Goal: Information Seeking & Learning: Learn about a topic

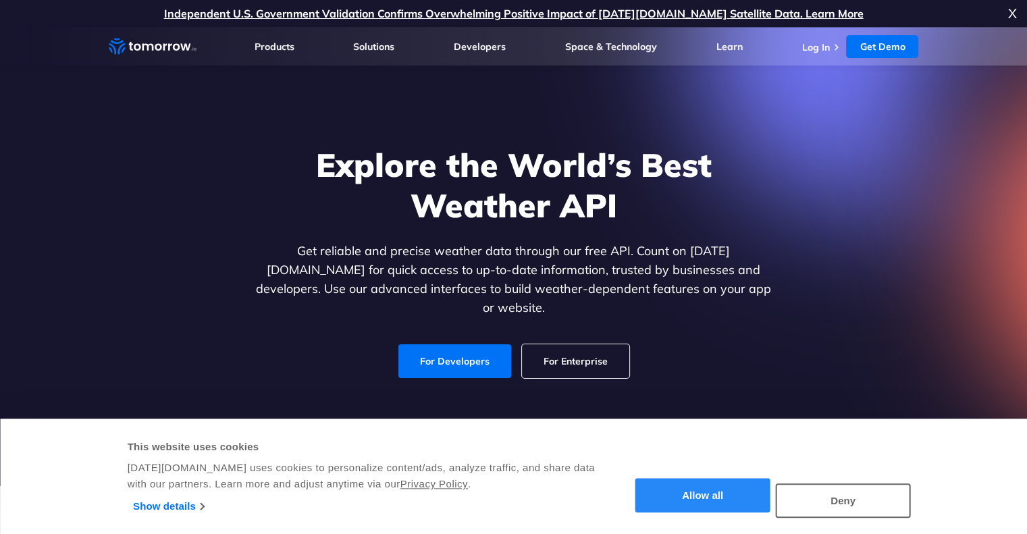
click at [707, 500] on button "Allow all" at bounding box center [703, 496] width 135 height 34
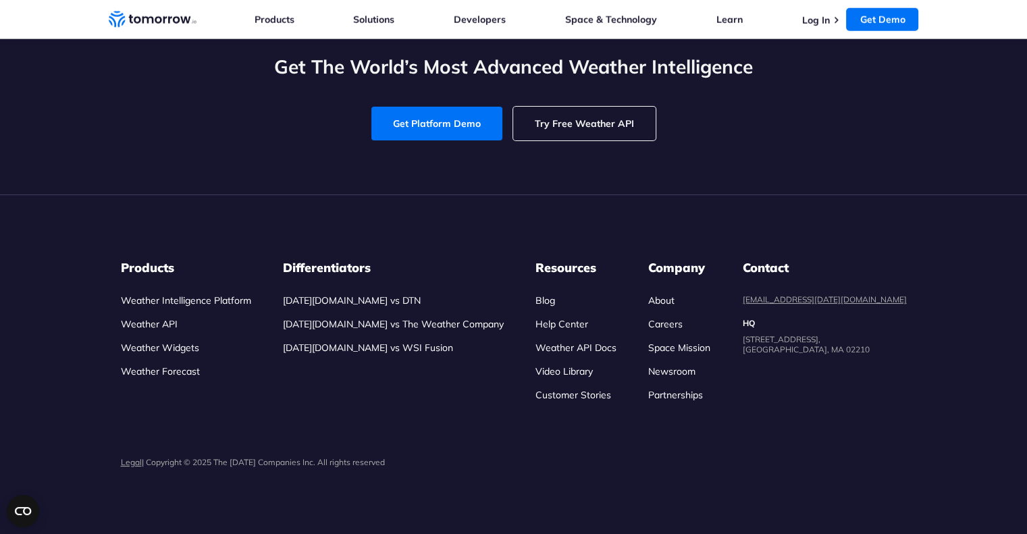
scroll to position [5201, 0]
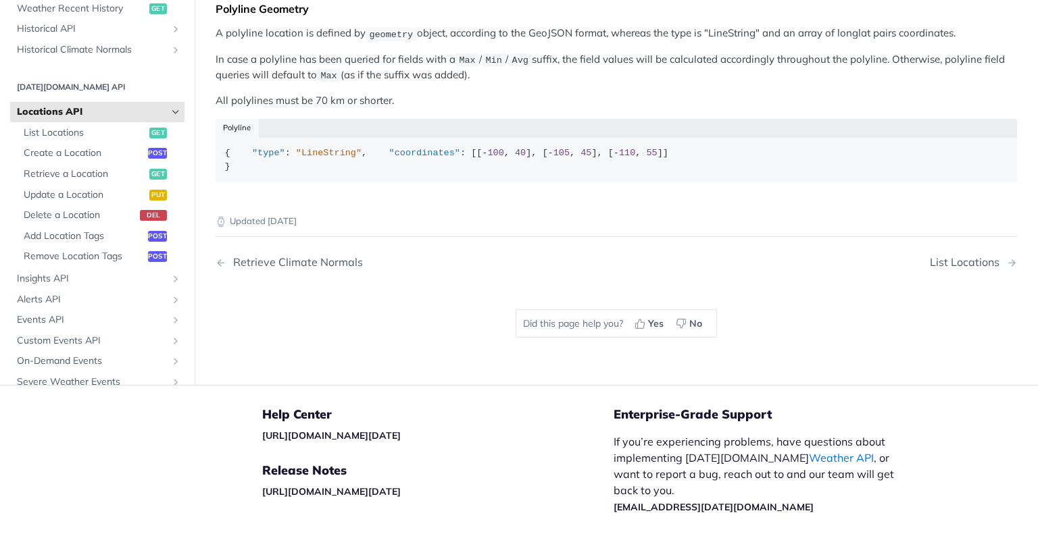
scroll to position [938, 0]
